Goal: Find specific page/section: Find specific page/section

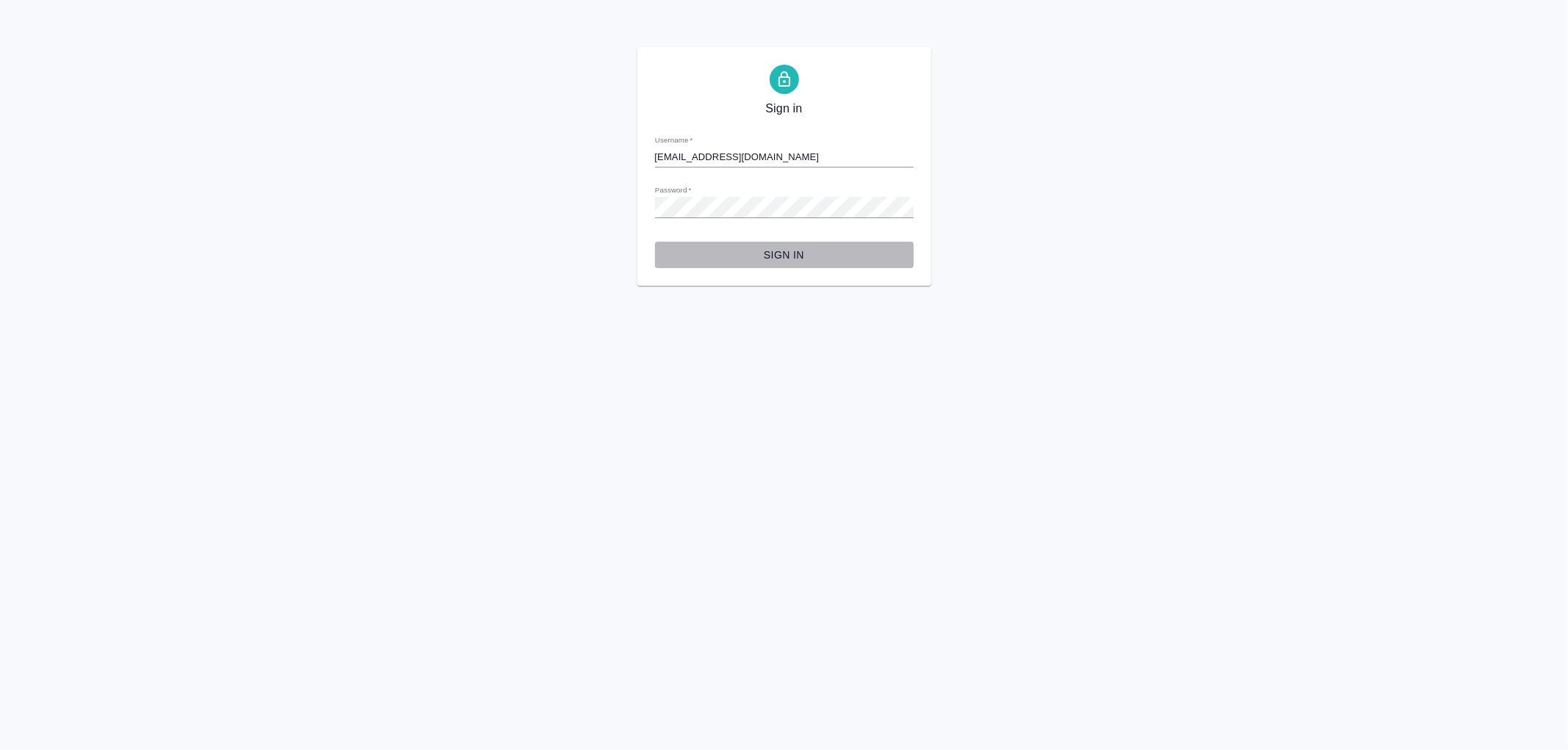
click at [777, 251] on span "Sign in" at bounding box center [784, 255] width 235 height 18
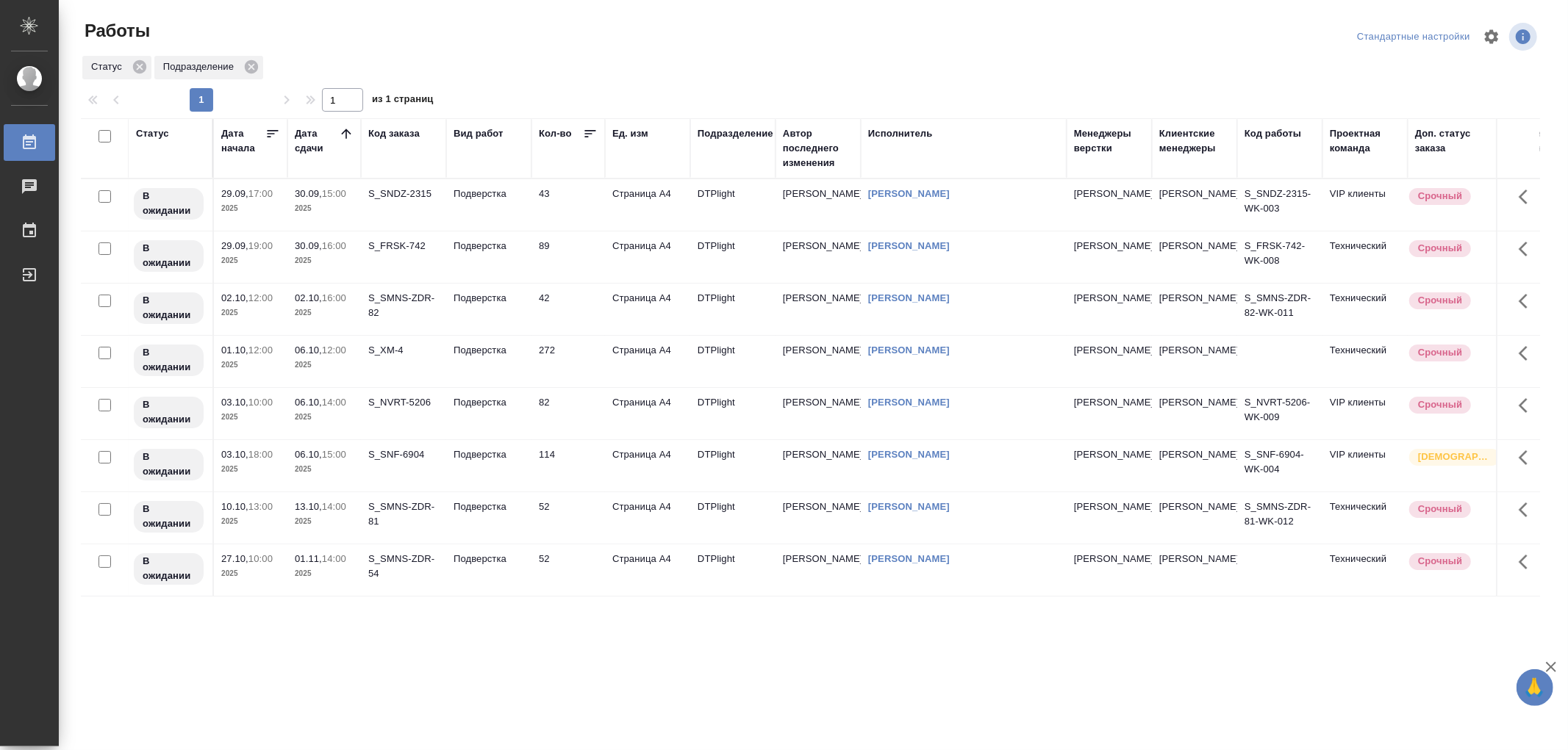
click at [1266, 714] on div ".cls-1 fill:#fff; AWATERA Работы 0 Чаты График Выйти Работы Стандартные настрой…" at bounding box center [784, 375] width 1568 height 750
